Goal: Information Seeking & Learning: Learn about a topic

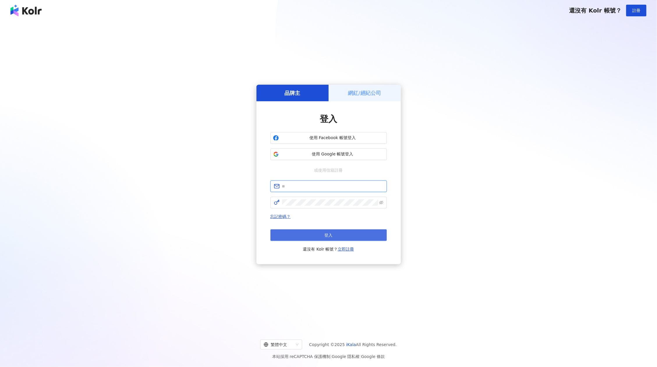
type input "**********"
click at [352, 231] on button "登入" at bounding box center [329, 235] width 116 height 12
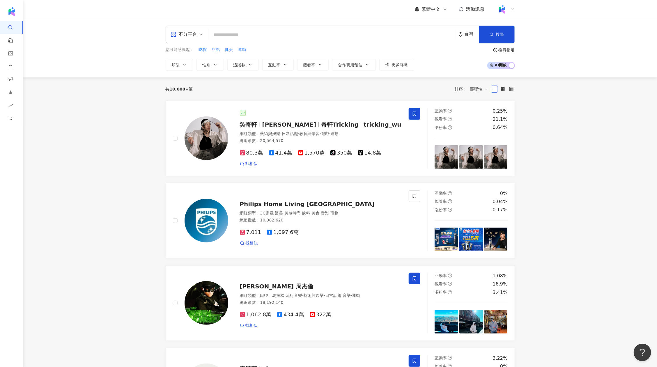
click at [465, 31] on div "台灣" at bounding box center [469, 34] width 21 height 17
click at [371, 59] on button "合作費用預估" at bounding box center [354, 65] width 44 height 12
click at [447, 33] on input "search" at bounding box center [332, 34] width 243 height 11
click at [471, 34] on div "台灣" at bounding box center [472, 34] width 15 height 5
click at [278, 33] on input "search" at bounding box center [332, 34] width 243 height 11
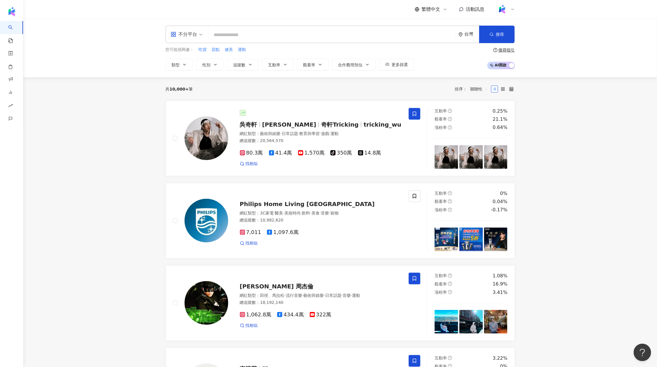
click at [468, 37] on div "台灣" at bounding box center [469, 34] width 21 height 17
click at [444, 56] on span "台灣" at bounding box center [447, 54] width 56 height 9
click at [447, 103] on div "新加坡" at bounding box center [447, 107] width 57 height 10
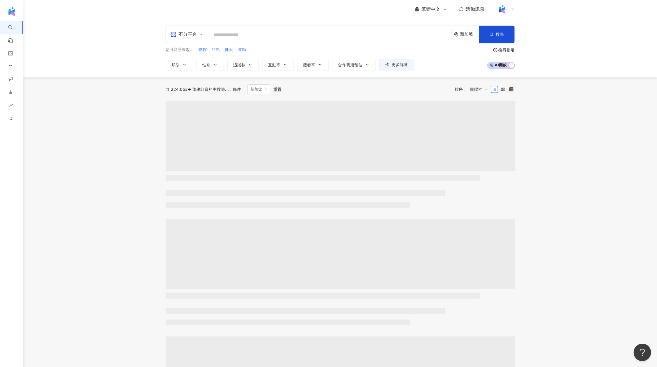
click at [344, 38] on input "search" at bounding box center [330, 34] width 238 height 11
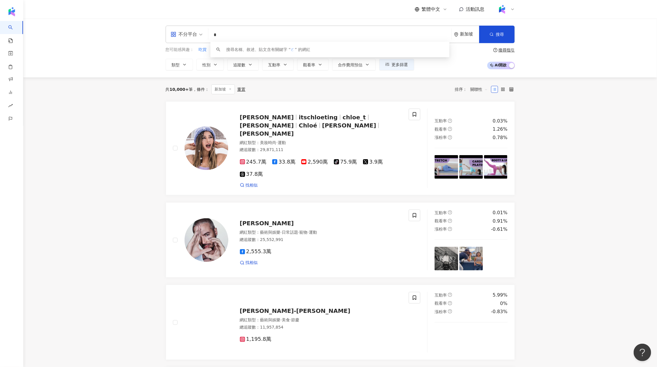
type input "*"
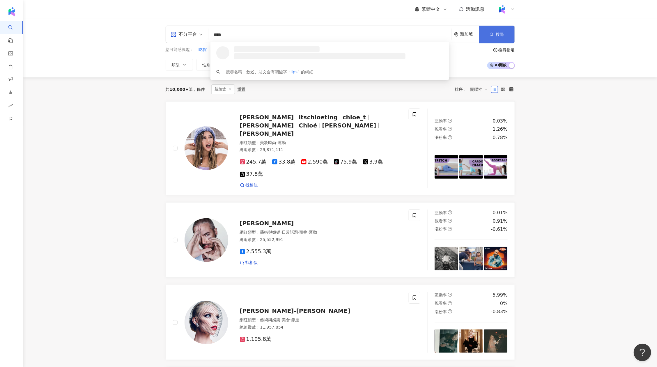
type input "****"
click at [504, 27] on button "搜尋" at bounding box center [497, 34] width 36 height 17
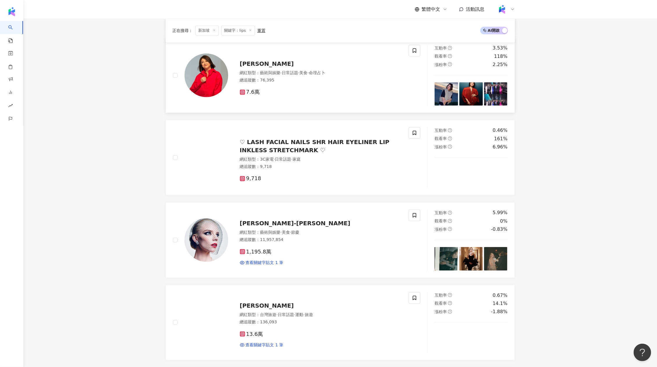
scroll to position [279, 0]
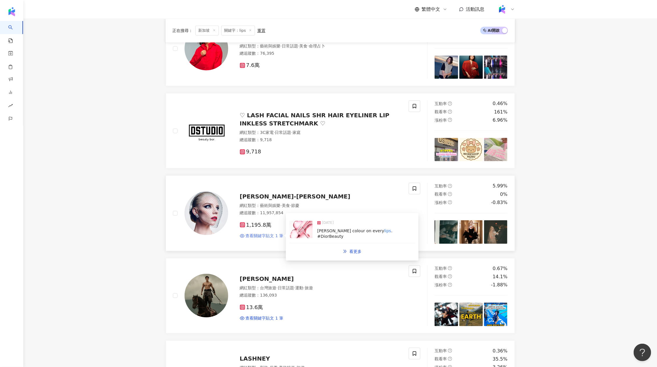
click at [264, 233] on span "查看關鍵字貼文 1 筆" at bounding box center [265, 236] width 38 height 6
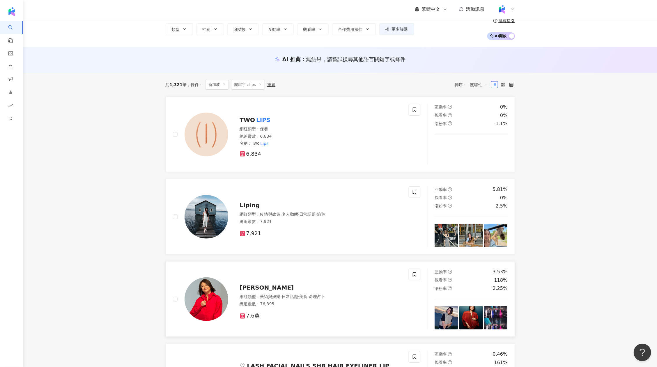
scroll to position [0, 0]
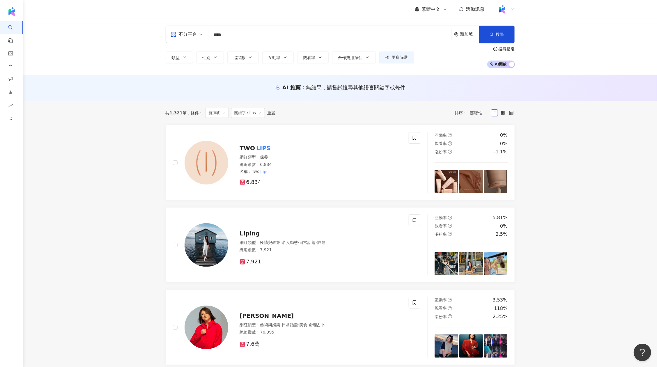
click at [475, 121] on div "共 1,321 筆 條件 ： 新加坡 關鍵字：lips 重置 排序： 關聯性" at bounding box center [340, 113] width 349 height 24
click at [475, 115] on span "關聯性" at bounding box center [479, 112] width 17 height 9
click at [480, 136] on div "追蹤數" at bounding box center [479, 135] width 15 height 6
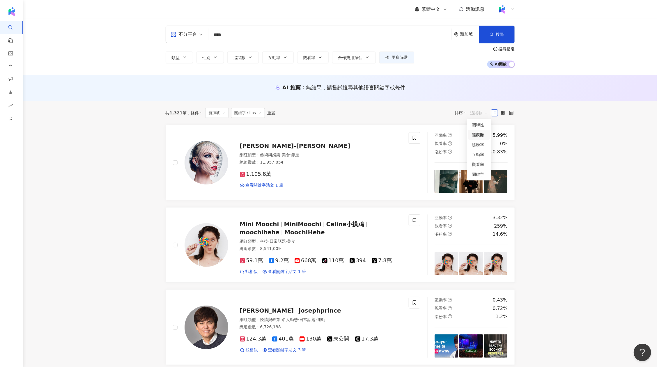
click at [478, 112] on span "追蹤數" at bounding box center [479, 112] width 17 height 9
click at [480, 127] on div "關聯性" at bounding box center [479, 125] width 15 height 6
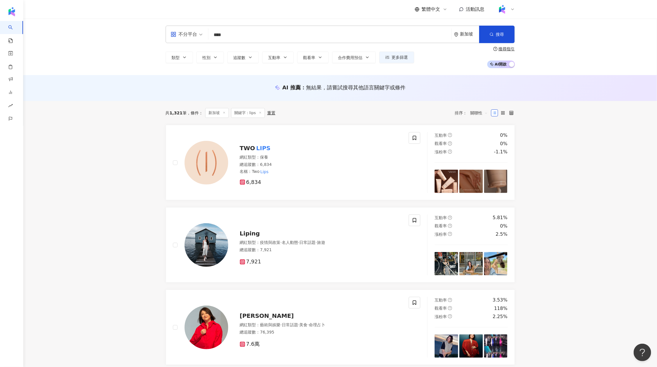
click at [476, 117] on span "關聯性" at bounding box center [479, 112] width 17 height 9
click at [466, 82] on div "AI 推薦 ： 無結果，請嘗試搜尋其他語言關鍵字或條件" at bounding box center [340, 88] width 634 height 26
click at [96, 67] on div "不分平台 **** 新加坡 搜尋 loading 搜尋名稱、敘述、貼文含有關鍵字 “ lips ” 的網紅 類型 性別 追蹤數 互動率 觀看率 合作費用預估 …" at bounding box center [340, 47] width 634 height 56
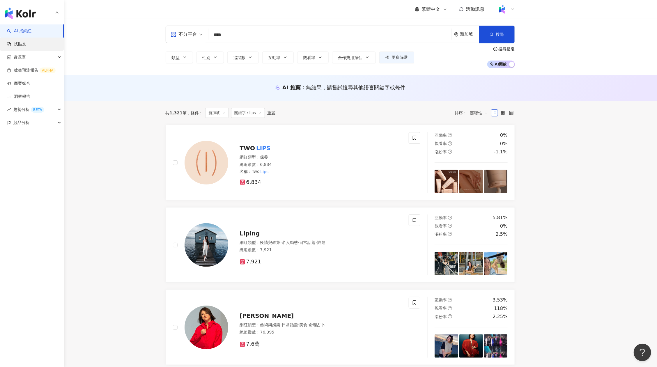
click at [26, 42] on link "找貼文" at bounding box center [16, 44] width 19 height 6
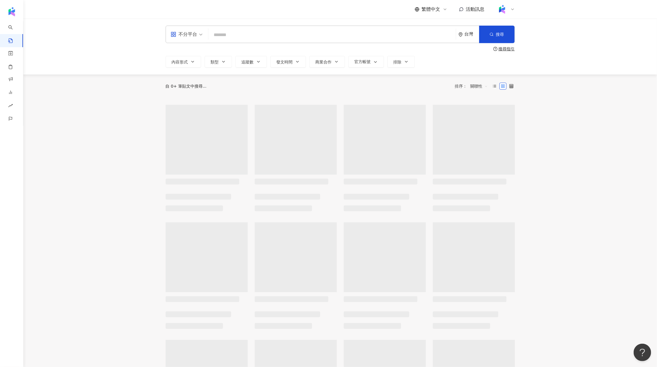
click at [231, 33] on input "search" at bounding box center [332, 35] width 243 height 13
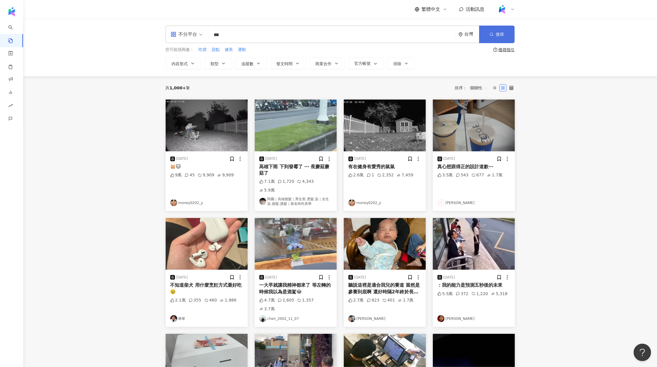
click at [505, 36] on button "搜尋" at bounding box center [497, 34] width 36 height 17
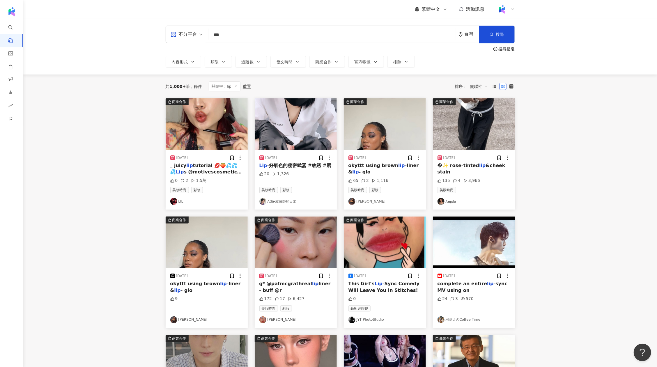
click at [343, 42] on div "不分平台 *** 台灣 搜尋" at bounding box center [340, 34] width 349 height 17
click at [340, 37] on input "***" at bounding box center [332, 35] width 243 height 13
type input "****"
click at [485, 33] on button "搜尋" at bounding box center [497, 34] width 36 height 17
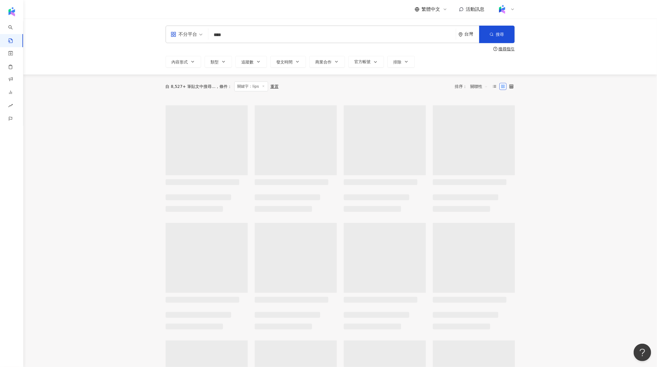
click at [470, 33] on div "台灣" at bounding box center [472, 34] width 15 height 5
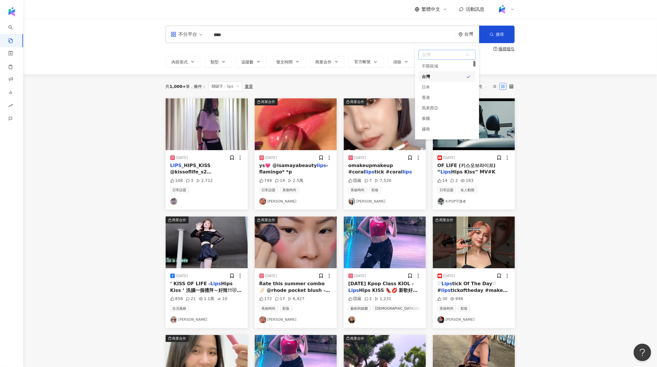
click at [459, 53] on span "台灣" at bounding box center [447, 54] width 56 height 9
click at [458, 68] on div "不限區域" at bounding box center [447, 66] width 57 height 10
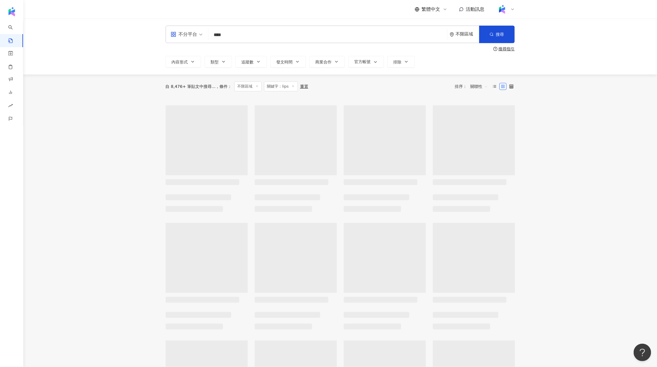
click at [459, 38] on div "不限區域" at bounding box center [464, 34] width 29 height 17
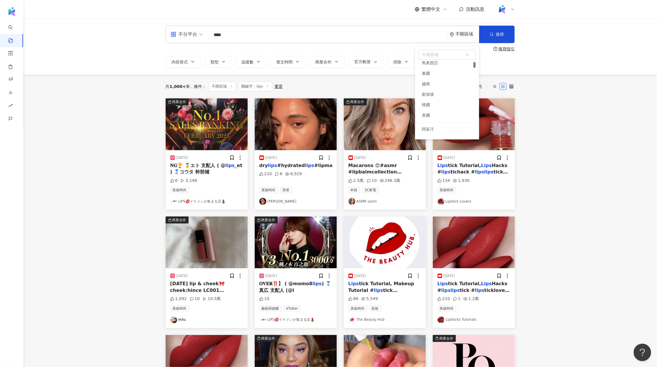
scroll to position [46, 0]
click at [446, 90] on div "新加坡" at bounding box center [447, 93] width 57 height 10
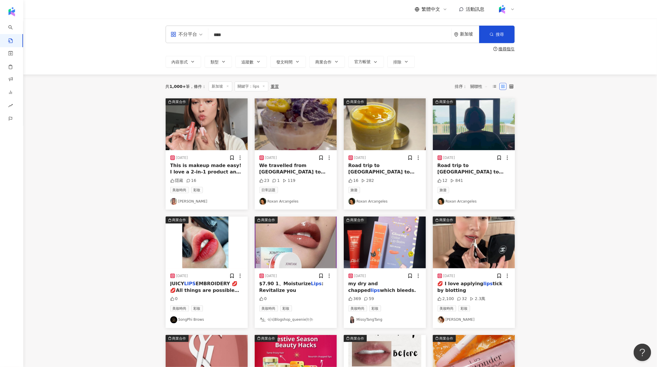
click at [473, 88] on span "關聯性" at bounding box center [479, 86] width 17 height 9
click at [541, 80] on main "不分平台 **** 新加坡 搜尋 搜尋指引 內容形式 類型 追蹤數 發文時間 商業合作 官方帳號 排除 共 1,000+ 筆 條件 ： 新加坡 關鍵字：lip…" at bounding box center [340, 256] width 634 height 475
click at [480, 91] on span "關聯性" at bounding box center [479, 86] width 17 height 9
click at [114, 195] on main "不分平台 **** 新加坡 搜尋 搜尋指引 內容形式 類型 追蹤數 發文時間 商業合作 官方帳號 排除 共 1,000+ 筆 條件 ： 新加坡 關鍵字：lip…" at bounding box center [340, 256] width 634 height 475
click at [193, 65] on button "內容形式" at bounding box center [184, 62] width 36 height 12
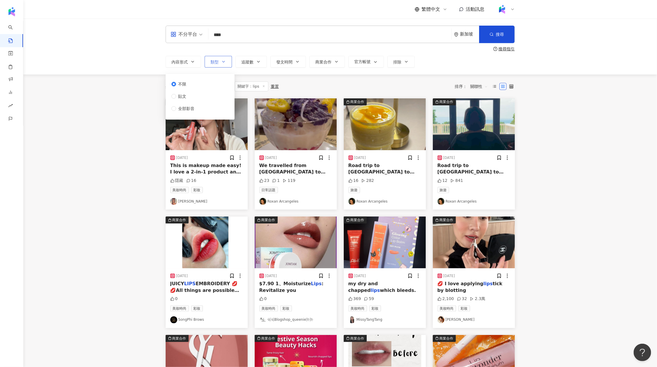
click at [213, 62] on span "類型" at bounding box center [215, 62] width 8 height 5
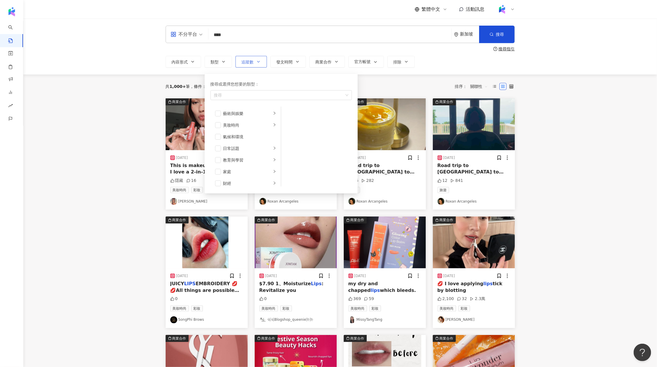
click at [245, 62] on span "追蹤數" at bounding box center [248, 62] width 12 height 5
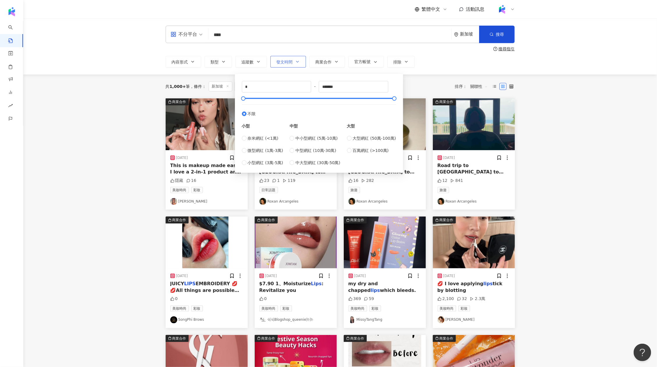
click at [276, 58] on button "發文時間" at bounding box center [289, 62] width 36 height 12
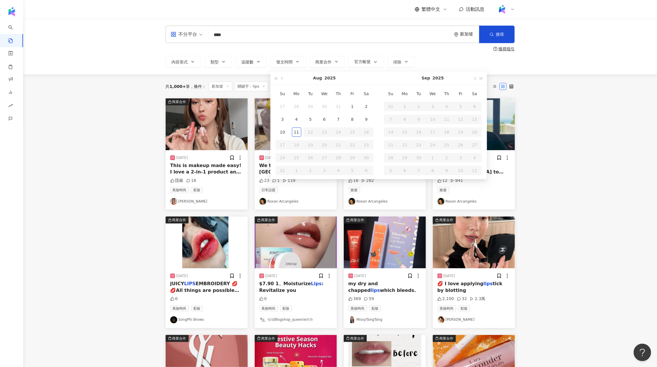
click at [314, 50] on div "搜尋指引" at bounding box center [340, 49] width 349 height 5
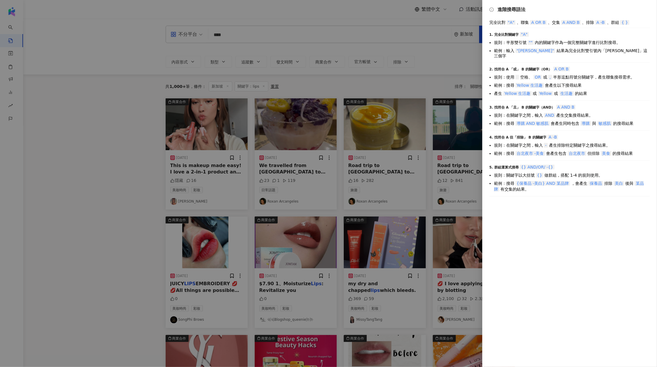
click at [314, 50] on div at bounding box center [328, 183] width 657 height 367
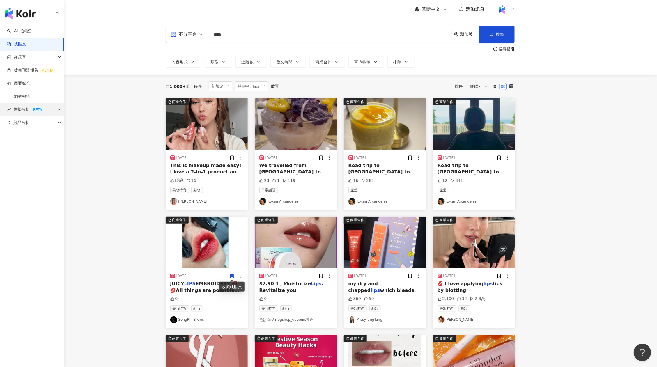
click at [34, 107] on div "BETA" at bounding box center [37, 110] width 13 height 6
click at [25, 107] on span "趨勢分析 BETA" at bounding box center [28, 109] width 31 height 13
click at [40, 126] on link "Hashtag 排行" at bounding box center [27, 123] width 26 height 6
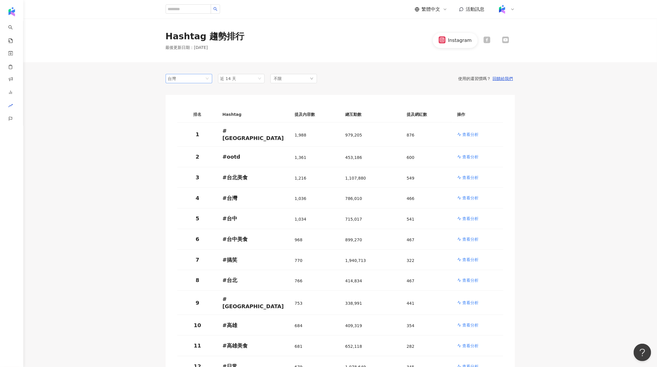
click at [192, 81] on span "台灣" at bounding box center [189, 78] width 42 height 9
